Goal: Information Seeking & Learning: Learn about a topic

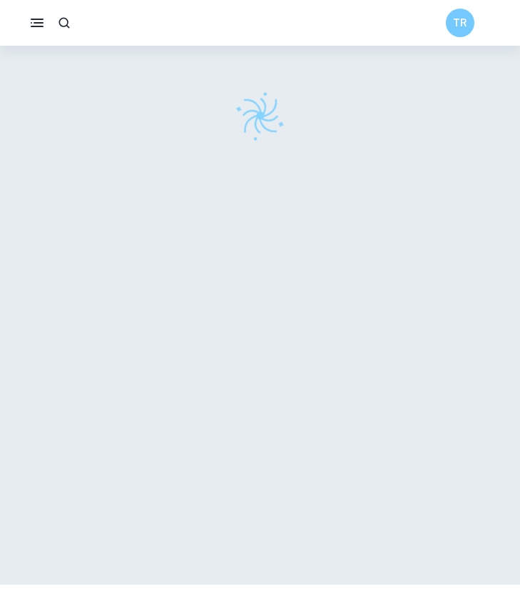
scroll to position [22, 0]
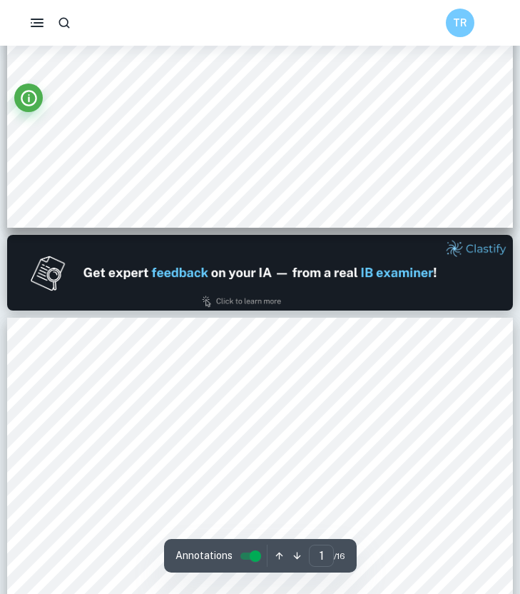
type input "2"
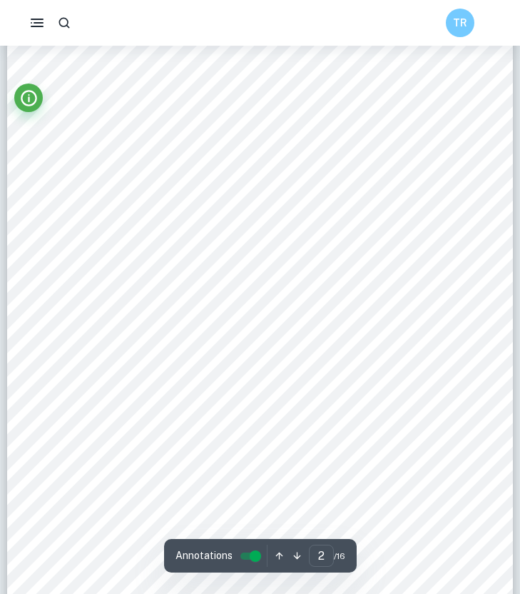
scroll to position [852, 0]
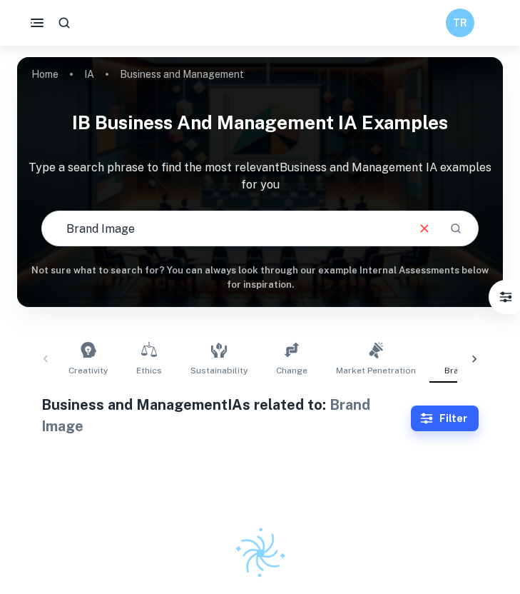
scroll to position [46, 0]
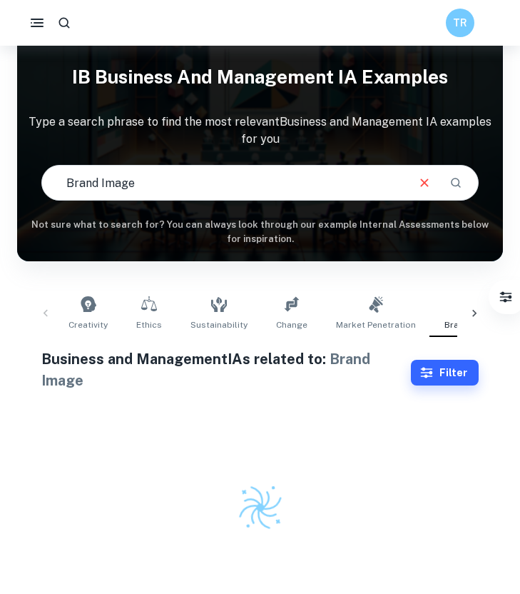
click at [214, 175] on input "Brand Image" at bounding box center [223, 183] width 363 height 40
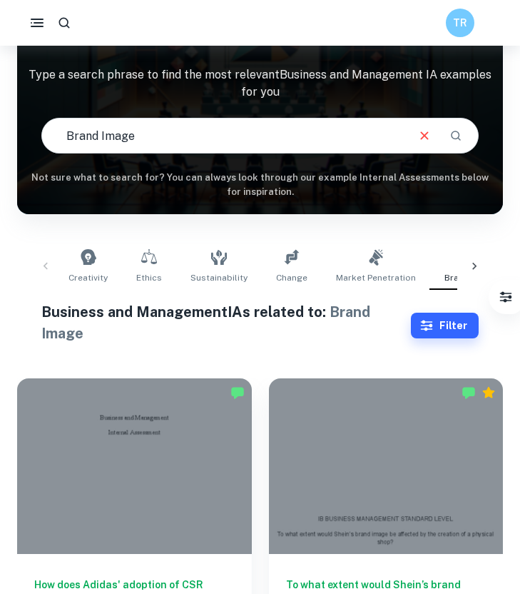
scroll to position [372, 0]
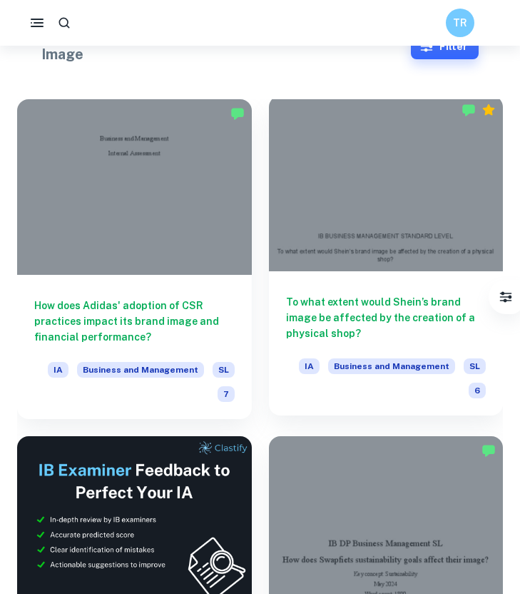
click at [328, 210] on div at bounding box center [386, 184] width 235 height 176
